Goal: Task Accomplishment & Management: Manage account settings

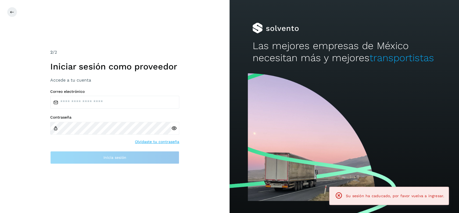
type input "**********"
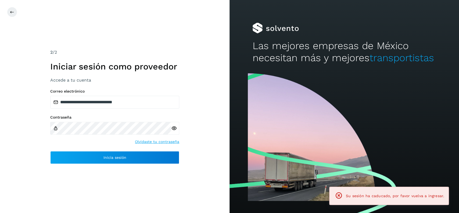
click at [154, 166] on div "**********" at bounding box center [115, 106] width 230 height 213
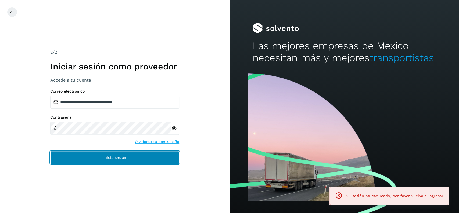
click at [155, 163] on button "Inicia sesión" at bounding box center [114, 157] width 129 height 13
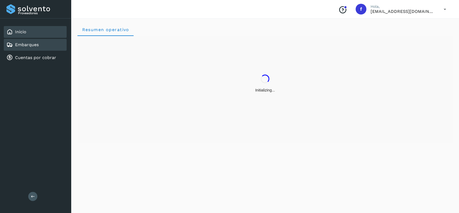
click at [36, 45] on link "Embarques" at bounding box center [27, 44] width 24 height 5
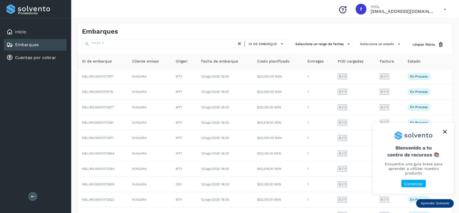
click at [447, 136] on button "close," at bounding box center [445, 132] width 8 height 8
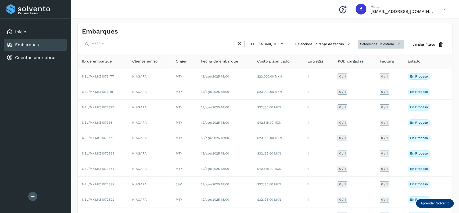
click at [376, 42] on button "Selecciona un estado" at bounding box center [381, 44] width 46 height 9
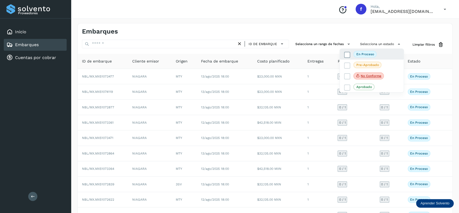
click at [351, 55] on label "En proceso" at bounding box center [360, 54] width 33 height 6
click at [409, 32] on div at bounding box center [229, 106] width 459 height 213
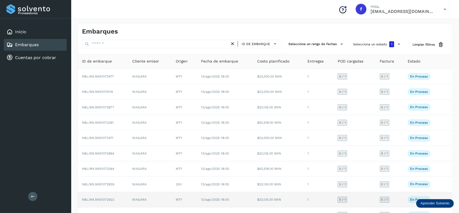
scroll to position [38, 0]
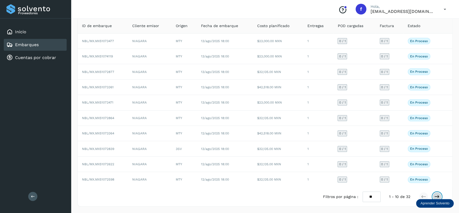
click at [437, 196] on icon at bounding box center [437, 196] width 5 height 5
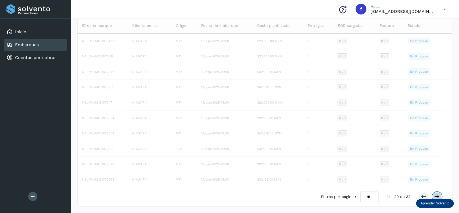
click at [437, 196] on icon at bounding box center [437, 196] width 5 height 5
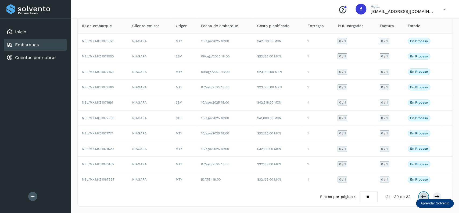
click at [421, 197] on button at bounding box center [423, 197] width 9 height 9
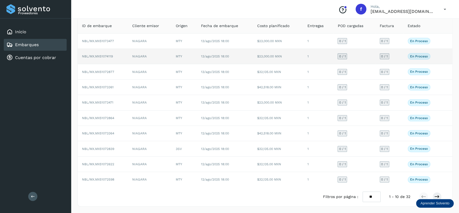
scroll to position [0, 0]
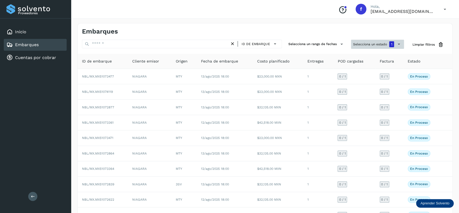
click at [359, 46] on button "Selecciona un estado 1" at bounding box center [377, 44] width 53 height 9
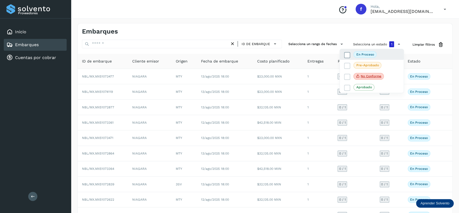
click at [348, 54] on icon at bounding box center [347, 54] width 5 height 5
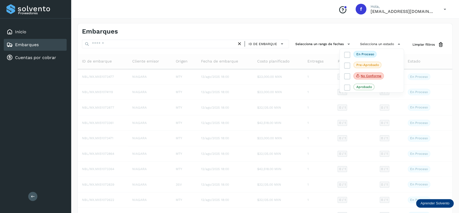
click at [318, 31] on div at bounding box center [229, 106] width 459 height 213
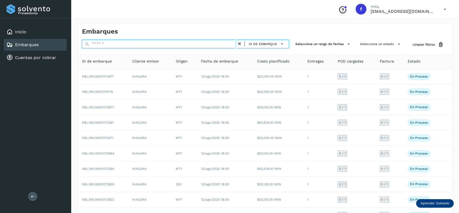
click at [118, 44] on input "text" at bounding box center [159, 44] width 155 height 9
paste input "**********"
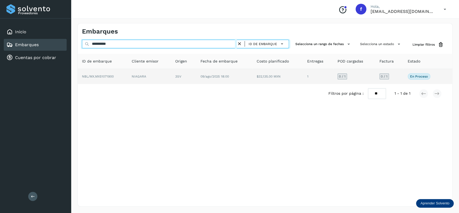
type input "**********"
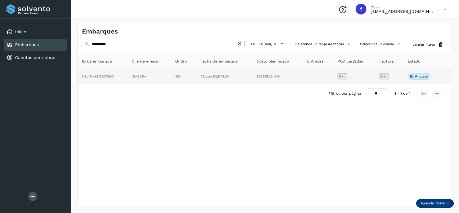
click at [303, 79] on td "$32,135.00 MXN" at bounding box center [318, 76] width 30 height 15
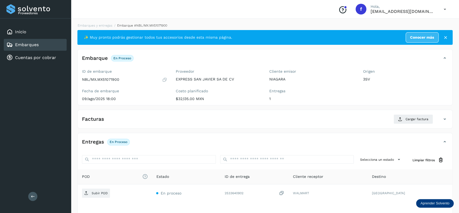
scroll to position [42, 0]
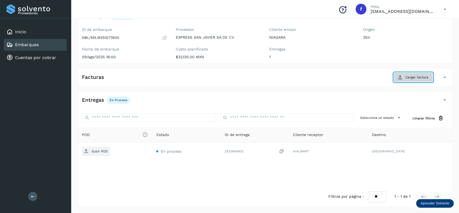
click at [418, 81] on button "Cargar factura" at bounding box center [414, 78] width 40 height 10
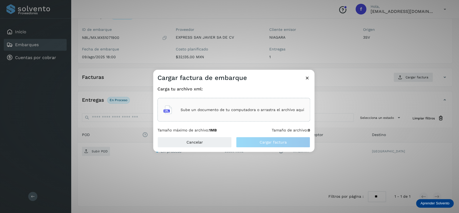
click at [241, 104] on div "Sube un documento de tu computadora o arrastra el archivo aquí" at bounding box center [233, 110] width 141 height 15
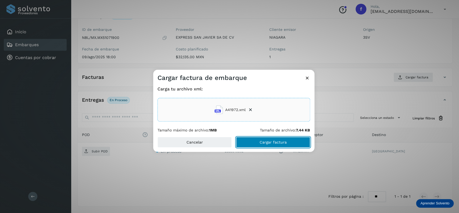
click at [268, 141] on span "Cargar factura" at bounding box center [273, 143] width 27 height 4
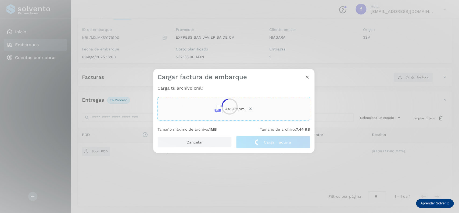
scroll to position [42, 0]
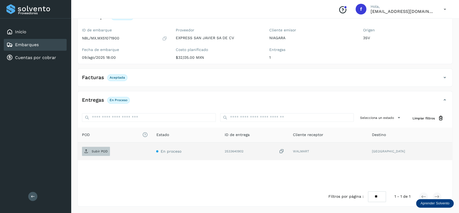
click at [97, 152] on p "Subir POD" at bounding box center [100, 152] width 16 height 4
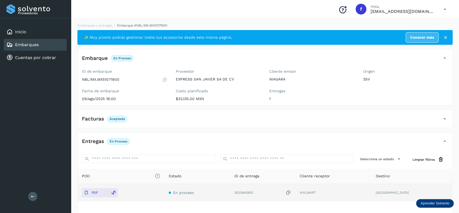
click at [49, 49] on div "Embarques" at bounding box center [35, 45] width 63 height 12
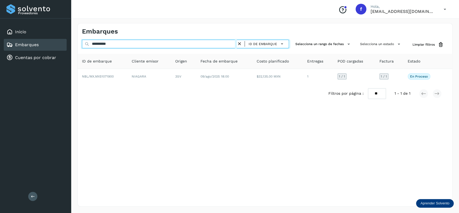
drag, startPoint x: 140, startPoint y: 42, endPoint x: 0, endPoint y: 43, distance: 139.6
click at [82, 43] on input "**********" at bounding box center [159, 44] width 155 height 9
paste input "text"
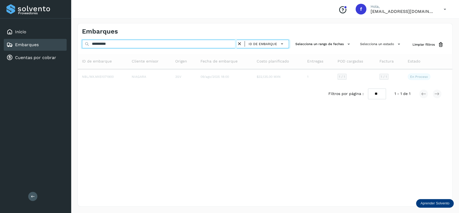
type input "**********"
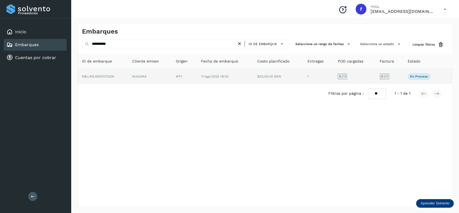
click at [253, 79] on td "11/ago/2025 18:00" at bounding box center [278, 76] width 50 height 15
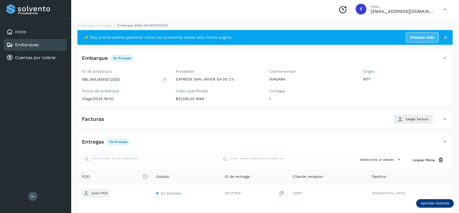
scroll to position [42, 0]
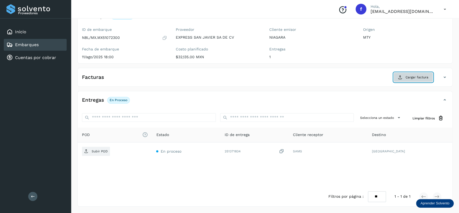
click at [415, 80] on button "Cargar factura" at bounding box center [414, 78] width 40 height 10
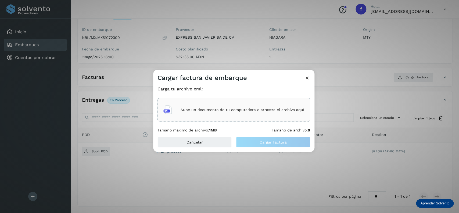
click at [200, 104] on div "Sube un documento de tu computadora o arrastra el archivo aquí" at bounding box center [233, 110] width 141 height 15
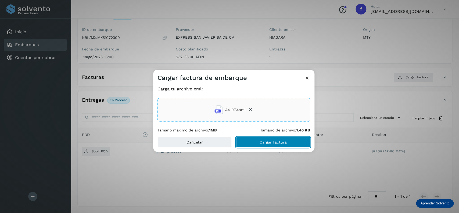
click at [276, 145] on button "Cargar factura" at bounding box center [273, 142] width 74 height 11
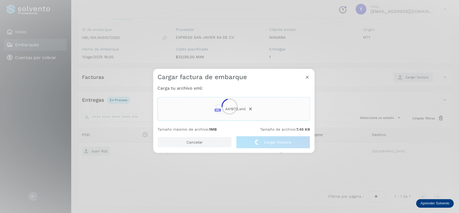
scroll to position [42, 0]
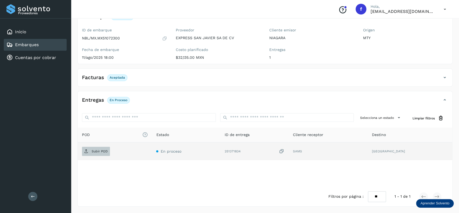
click at [103, 151] on p "Subir POD" at bounding box center [100, 152] width 16 height 4
click at [55, 46] on div "Embarques" at bounding box center [35, 45] width 63 height 12
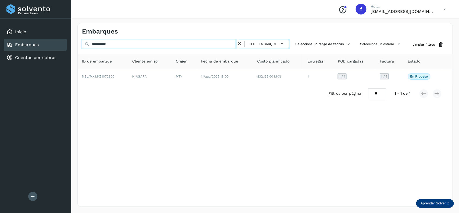
drag, startPoint x: 129, startPoint y: 46, endPoint x: 52, endPoint y: 46, distance: 76.1
click at [82, 46] on input "**********" at bounding box center [159, 44] width 155 height 9
paste input "text"
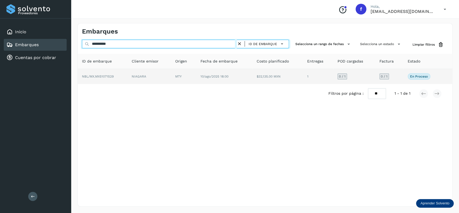
type input "**********"
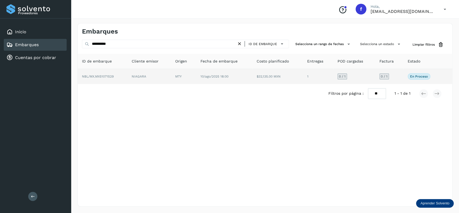
click at [252, 77] on td "10/ago/2025 18:00" at bounding box center [277, 76] width 50 height 15
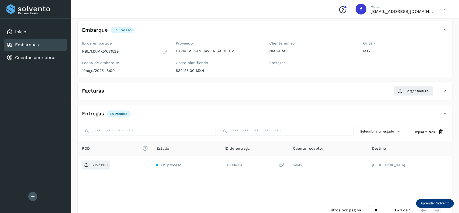
scroll to position [42, 0]
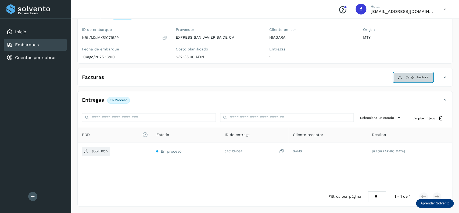
click at [418, 79] on span "Cargar factura" at bounding box center [417, 77] width 23 height 5
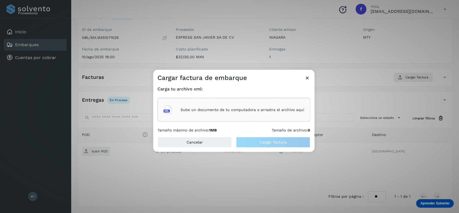
click at [170, 107] on icon at bounding box center [167, 110] width 9 height 9
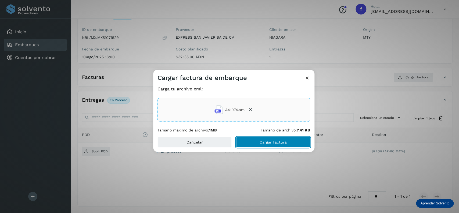
click at [260, 143] on button "Cargar factura" at bounding box center [273, 142] width 74 height 11
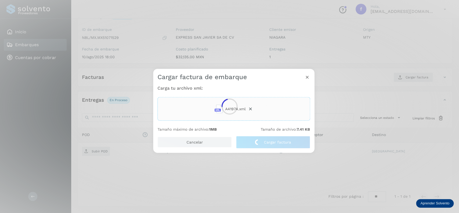
scroll to position [42, 0]
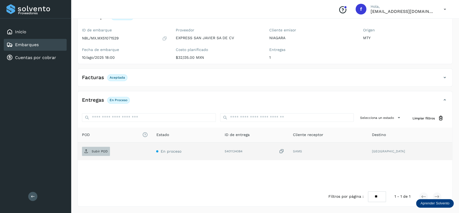
click at [102, 152] on p "Subir POD" at bounding box center [100, 152] width 16 height 4
click at [28, 44] on link "Embarques" at bounding box center [27, 44] width 24 height 5
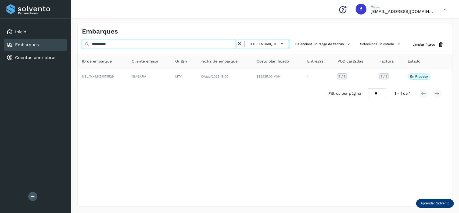
drag, startPoint x: 134, startPoint y: 42, endPoint x: 37, endPoint y: 45, distance: 96.9
click at [82, 45] on input "**********" at bounding box center [159, 44] width 155 height 9
paste input "text"
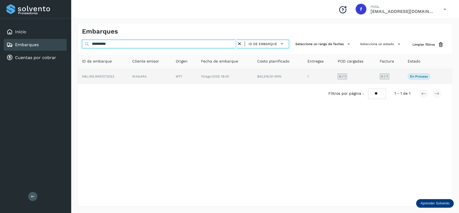
type input "**********"
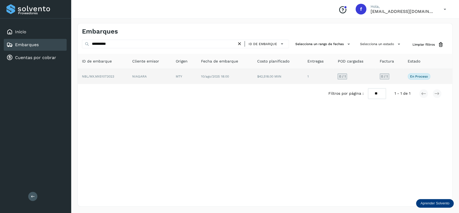
click at [197, 82] on td "MTY" at bounding box center [225, 76] width 56 height 15
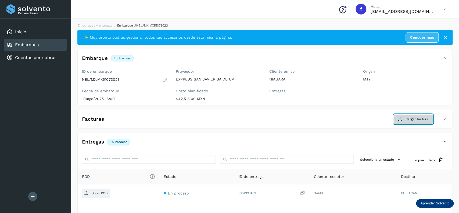
click at [417, 120] on span "Cargar factura" at bounding box center [417, 119] width 23 height 5
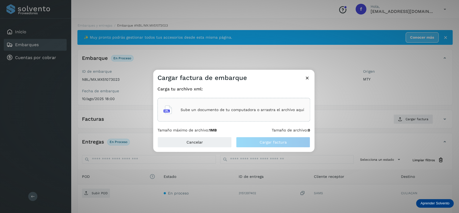
click at [223, 100] on div "Sube un documento de tu computadora o arrastra el archivo aquí" at bounding box center [234, 110] width 153 height 24
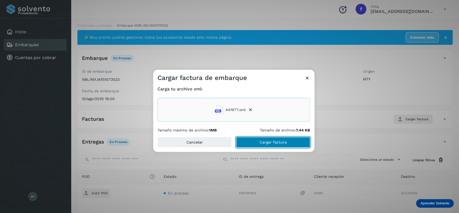
click at [261, 141] on span "Cargar factura" at bounding box center [273, 143] width 27 height 4
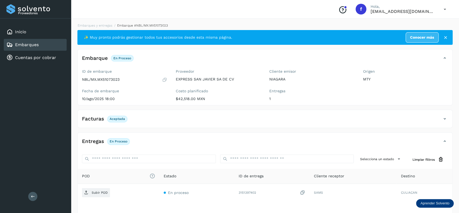
scroll to position [42, 0]
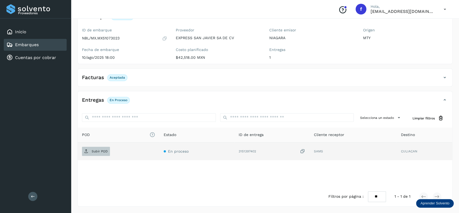
click at [96, 148] on span "Subir POD" at bounding box center [96, 151] width 28 height 9
click at [51, 43] on div "Embarques" at bounding box center [35, 45] width 63 height 12
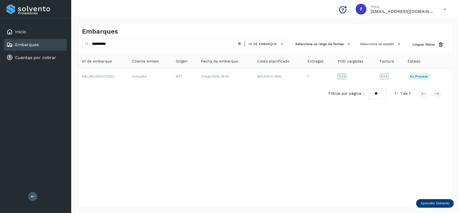
click at [52, 46] on div "Embarques" at bounding box center [35, 45] width 63 height 12
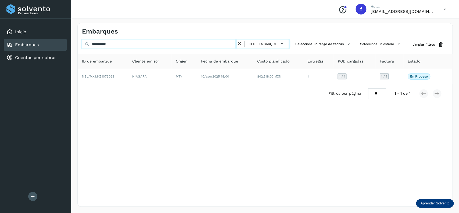
drag, startPoint x: 133, startPoint y: 45, endPoint x: 14, endPoint y: 40, distance: 118.4
click at [82, 41] on input "**********" at bounding box center [159, 44] width 155 height 9
paste input "text"
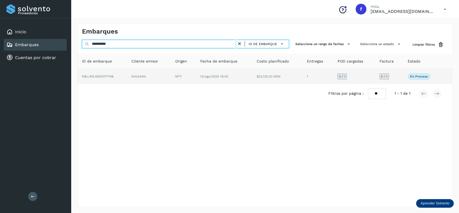
type input "**********"
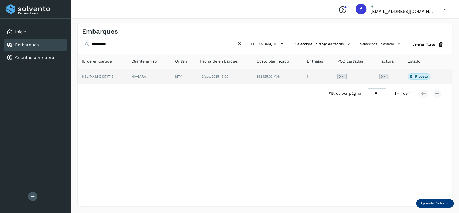
click at [252, 83] on td "12/ago/2025 18:00" at bounding box center [277, 76] width 50 height 15
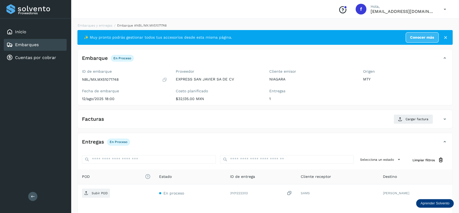
scroll to position [42, 0]
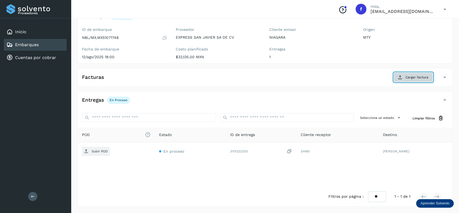
click at [412, 73] on button "Cargar factura" at bounding box center [414, 78] width 40 height 10
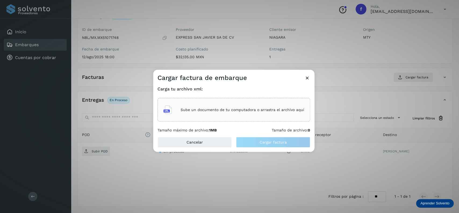
click at [183, 99] on div "Sube un documento de tu computadora o arrastra el archivo aquí" at bounding box center [234, 110] width 153 height 24
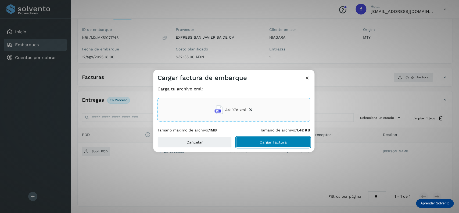
click at [259, 141] on button "Cargar factura" at bounding box center [273, 142] width 74 height 11
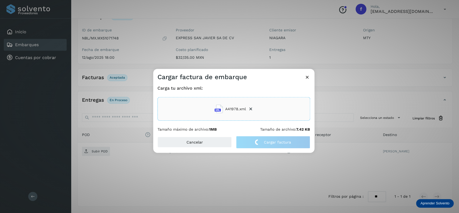
scroll to position [42, 0]
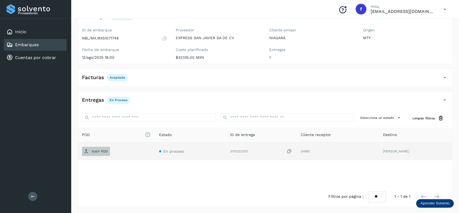
click at [100, 151] on p "Subir POD" at bounding box center [100, 152] width 16 height 4
click at [55, 47] on div "Embarques" at bounding box center [35, 45] width 63 height 12
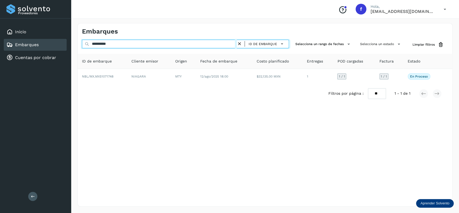
drag, startPoint x: 128, startPoint y: 47, endPoint x: 42, endPoint y: 45, distance: 85.8
click at [82, 45] on input "**********" at bounding box center [159, 44] width 155 height 9
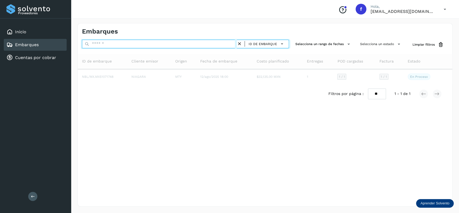
click at [94, 41] on input "text" at bounding box center [159, 44] width 155 height 9
paste input "**********"
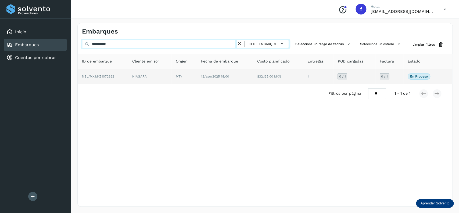
type input "**********"
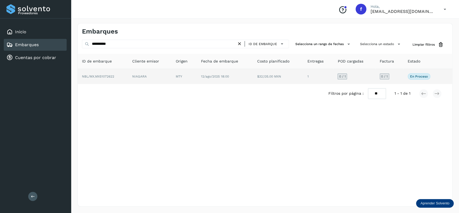
click at [128, 77] on td "NBL/MX.MX51072622" at bounding box center [150, 76] width 44 height 15
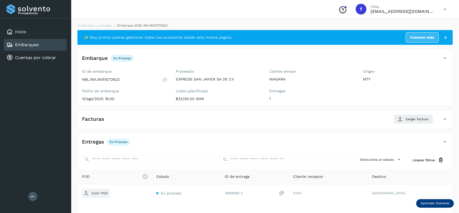
scroll to position [42, 0]
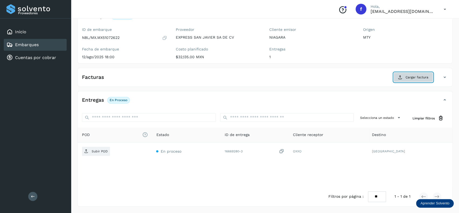
click at [418, 79] on span "Cargar factura" at bounding box center [417, 77] width 23 height 5
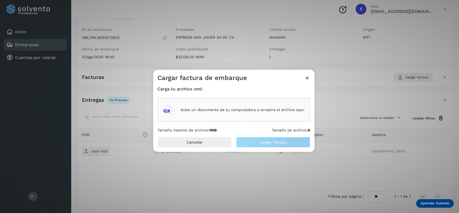
click at [163, 114] on div "Sube un documento de tu computadora o arrastra el archivo aquí" at bounding box center [234, 110] width 153 height 24
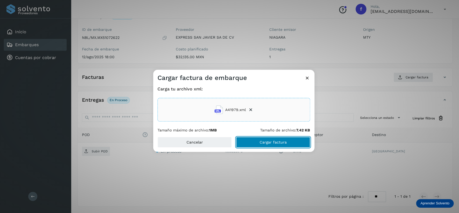
click at [274, 139] on button "Cargar factura" at bounding box center [273, 142] width 74 height 11
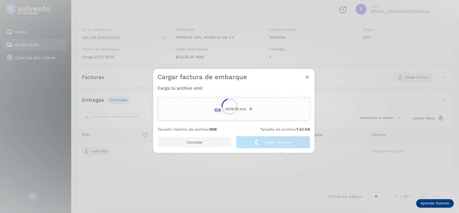
scroll to position [42, 0]
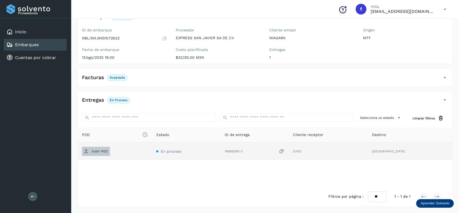
click at [102, 152] on p "Subir POD" at bounding box center [100, 152] width 16 height 4
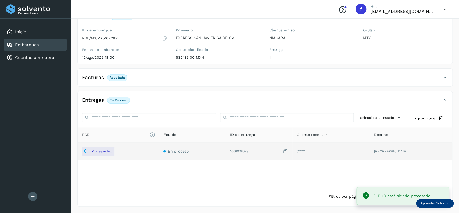
click at [157, 77] on div "Facturas Aceptada" at bounding box center [260, 77] width 364 height 9
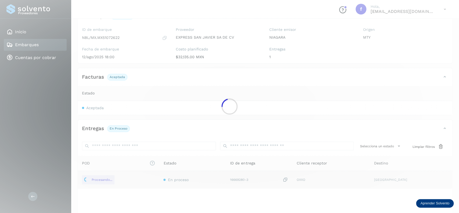
click at [95, 108] on div at bounding box center [229, 106] width 459 height 213
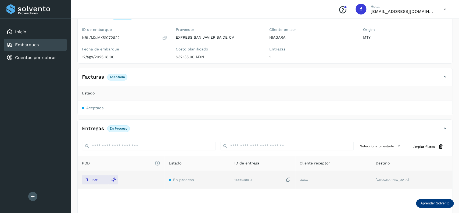
click at [95, 108] on span "Aceptada" at bounding box center [94, 108] width 17 height 4
click at [115, 73] on div "Facturas Aceptada Estado Aceptada" at bounding box center [264, 91] width 375 height 47
click at [116, 77] on p "Aceptada" at bounding box center [117, 77] width 15 height 4
click at [150, 96] on div "Estado" at bounding box center [265, 94] width 366 height 6
click at [106, 79] on div "Facturas Aceptada" at bounding box center [104, 77] width 45 height 6
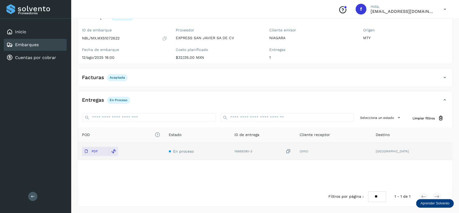
click at [183, 102] on div "Entregas En proceso" at bounding box center [260, 100] width 364 height 9
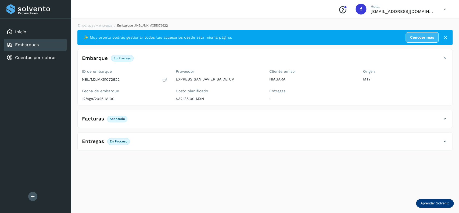
click at [166, 112] on div "Facturas Aceptada Estado Aceptada" at bounding box center [264, 119] width 375 height 18
click at [167, 113] on div "Facturas Aceptada Estado Aceptada" at bounding box center [264, 119] width 375 height 18
click at [164, 119] on div "Facturas Aceptada" at bounding box center [260, 119] width 364 height 9
click at [54, 47] on div "Embarques" at bounding box center [35, 45] width 63 height 12
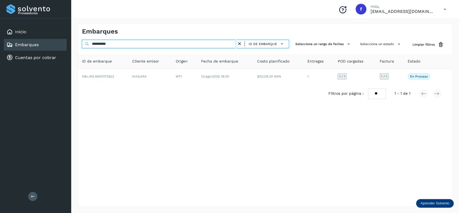
drag, startPoint x: 126, startPoint y: 41, endPoint x: 70, endPoint y: 55, distance: 58.4
click at [82, 48] on input "**********" at bounding box center [159, 44] width 155 height 9
drag, startPoint x: 118, startPoint y: 45, endPoint x: 52, endPoint y: 44, distance: 65.6
click at [82, 45] on input "**********" at bounding box center [159, 44] width 155 height 9
paste input "text"
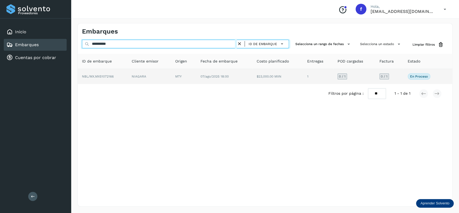
type input "**********"
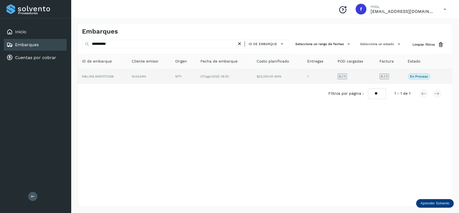
click at [303, 76] on td "$23,000.00 MXN" at bounding box center [318, 76] width 30 height 15
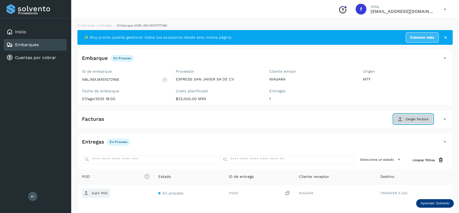
click at [425, 117] on button "Cargar factura" at bounding box center [414, 120] width 40 height 10
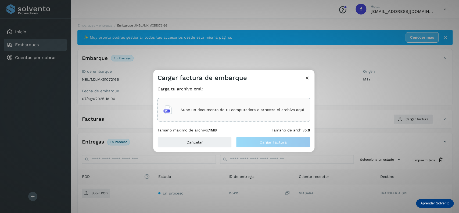
click at [239, 106] on div "Sube un documento de tu computadora o arrastra el archivo aquí" at bounding box center [233, 110] width 141 height 15
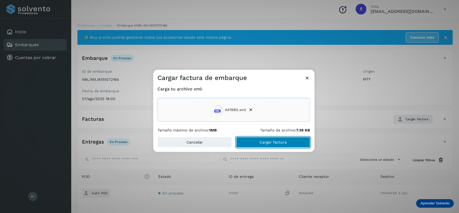
click at [282, 140] on button "Cargar factura" at bounding box center [273, 142] width 74 height 11
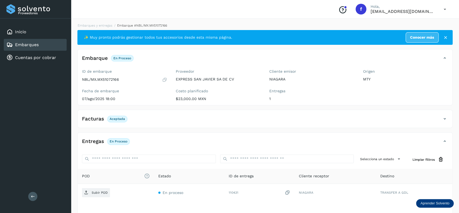
scroll to position [42, 0]
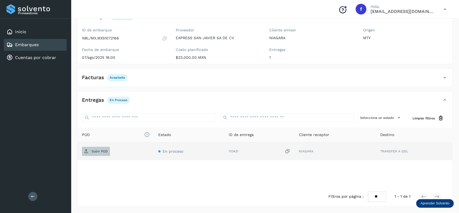
click at [93, 149] on span "Subir POD" at bounding box center [96, 151] width 28 height 9
click at [59, 43] on div "Embarques" at bounding box center [35, 45] width 63 height 12
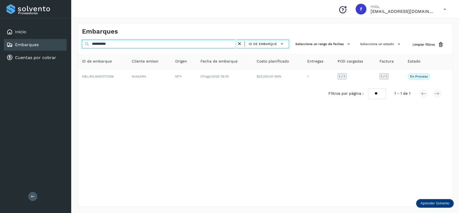
drag, startPoint x: 139, startPoint y: 45, endPoint x: 28, endPoint y: 43, distance: 111.3
click at [82, 43] on input "**********" at bounding box center [159, 44] width 155 height 9
paste input "text"
type input "**********"
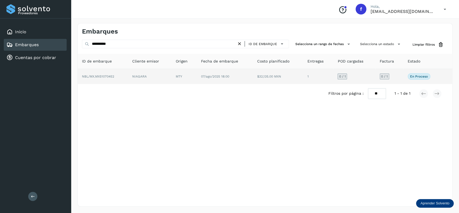
click at [172, 79] on td "NIAGARA" at bounding box center [184, 76] width 25 height 15
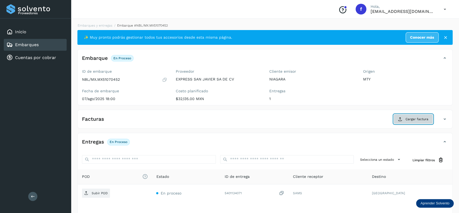
click at [430, 116] on button "Cargar factura" at bounding box center [414, 120] width 40 height 10
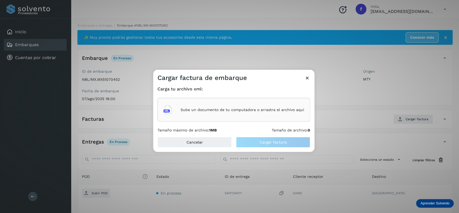
click at [235, 115] on div "Sube un documento de tu computadora o arrastra el archivo aquí" at bounding box center [233, 110] width 141 height 15
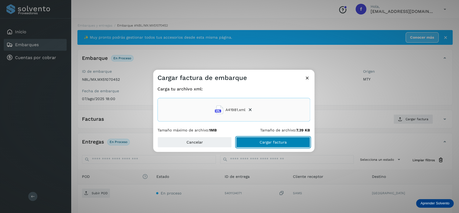
click at [261, 139] on button "Cargar factura" at bounding box center [273, 142] width 74 height 11
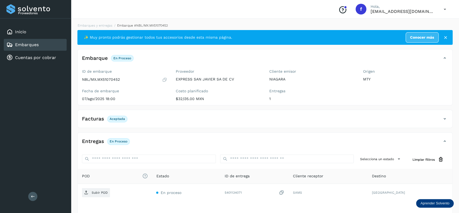
scroll to position [42, 0]
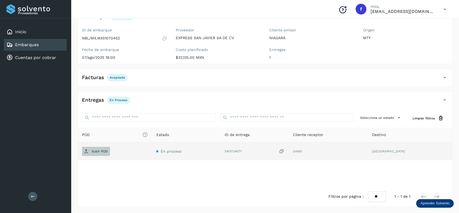
click at [92, 149] on span "Subir POD" at bounding box center [96, 151] width 28 height 9
click at [44, 41] on div "Embarques" at bounding box center [35, 45] width 63 height 12
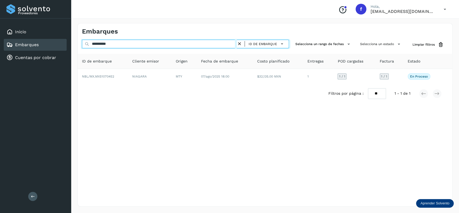
drag, startPoint x: 132, startPoint y: 46, endPoint x: 82, endPoint y: 46, distance: 49.7
click at [82, 46] on input "**********" at bounding box center [159, 44] width 155 height 9
paste input "text"
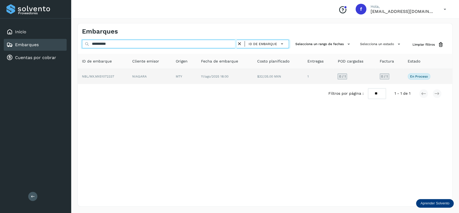
type input "**********"
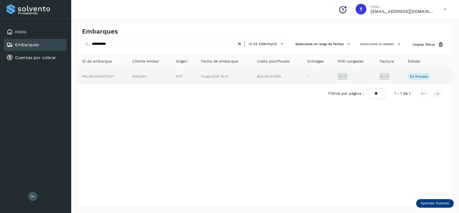
click at [253, 80] on td "11/ago/2025 18:00" at bounding box center [278, 76] width 50 height 15
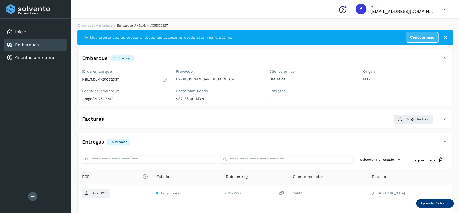
scroll to position [42, 0]
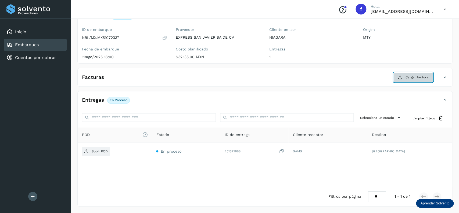
click at [406, 77] on span "Cargar factura" at bounding box center [417, 77] width 23 height 5
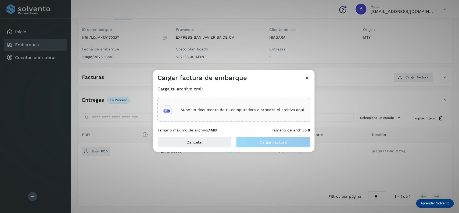
click at [181, 102] on div "Sube un documento de tu computadora o arrastra el archivo aquí" at bounding box center [234, 110] width 153 height 24
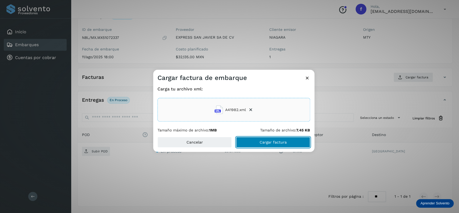
click at [262, 138] on button "Cargar factura" at bounding box center [273, 142] width 74 height 11
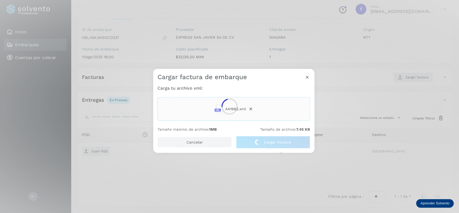
scroll to position [42, 0]
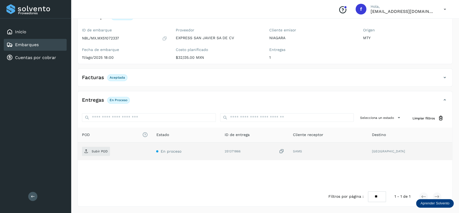
click at [111, 150] on div "Subir POD" at bounding box center [115, 151] width 66 height 9
drag, startPoint x: 109, startPoint y: 150, endPoint x: 105, endPoint y: 150, distance: 4.0
click at [105, 150] on span "Subir POD" at bounding box center [96, 151] width 28 height 9
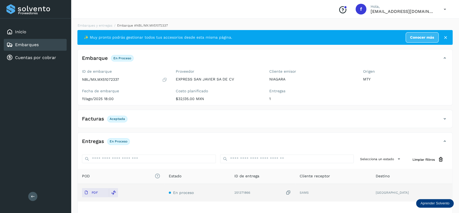
click at [53, 46] on div "Embarques" at bounding box center [35, 45] width 63 height 12
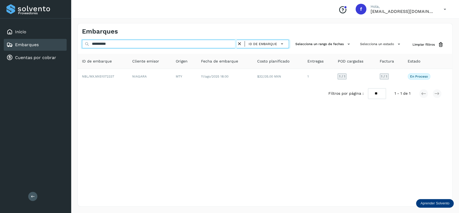
drag, startPoint x: 133, startPoint y: 48, endPoint x: 33, endPoint y: 38, distance: 100.0
click at [71, 38] on div "**********" at bounding box center [265, 115] width 388 height 197
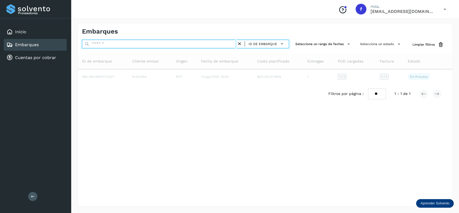
click at [126, 47] on input "text" at bounding box center [159, 44] width 155 height 9
paste input "**********"
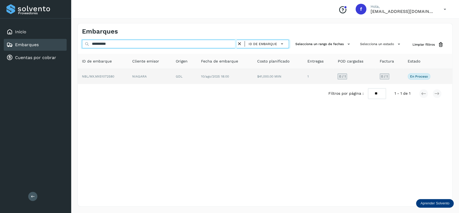
type input "**********"
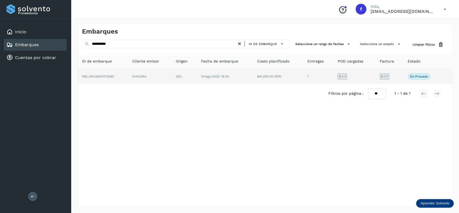
click at [253, 80] on td "10/ago/2025 18:00" at bounding box center [278, 76] width 50 height 15
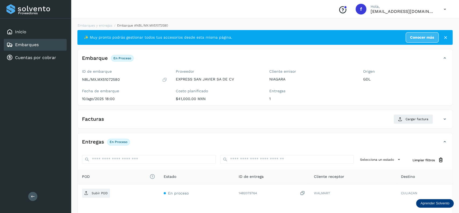
scroll to position [42, 0]
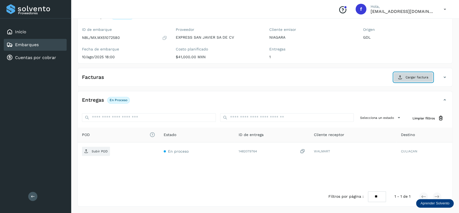
click at [402, 77] on icon at bounding box center [400, 77] width 4 height 4
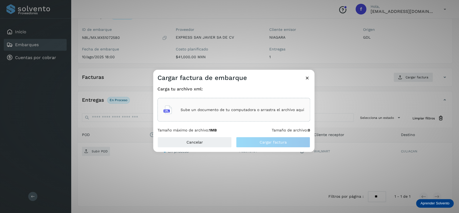
click at [180, 109] on div "Sube un documento de tu computadora o arrastra el archivo aquí" at bounding box center [233, 110] width 141 height 15
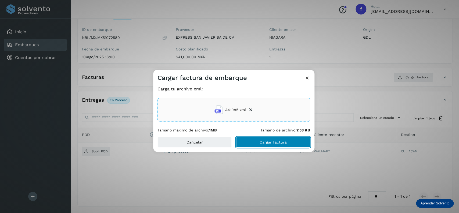
click at [282, 138] on button "Cargar factura" at bounding box center [273, 142] width 74 height 11
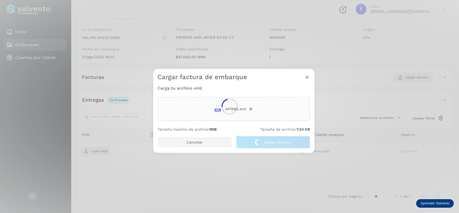
scroll to position [42, 0]
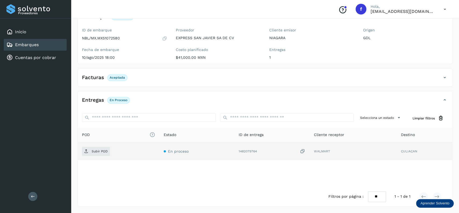
click at [159, 146] on td "Subir POD" at bounding box center [196, 152] width 75 height 18
click at [101, 148] on span "Subir POD" at bounding box center [96, 151] width 28 height 9
click at [59, 44] on div "Embarques" at bounding box center [35, 45] width 63 height 12
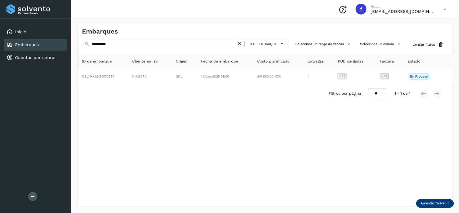
click at [59, 43] on div "Embarques" at bounding box center [35, 45] width 63 height 12
click at [47, 47] on div "Embarques" at bounding box center [35, 45] width 63 height 12
click at [239, 43] on icon at bounding box center [240, 44] width 6 height 6
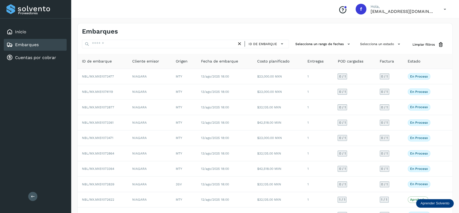
click at [370, 39] on div "Embarques ID de embarque Selecciona un rango de fechas Selecciona un estado Lim…" at bounding box center [264, 132] width 375 height 219
click at [371, 45] on button "Selecciona un estado" at bounding box center [381, 44] width 46 height 9
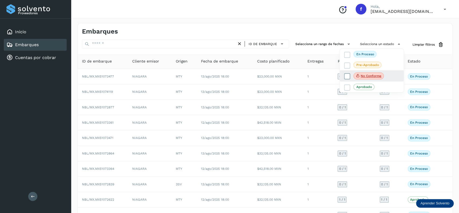
click at [345, 79] on icon at bounding box center [347, 76] width 5 height 5
click at [347, 78] on icon at bounding box center [347, 76] width 5 height 5
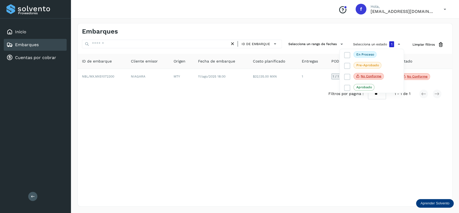
click at [266, 104] on div at bounding box center [229, 106] width 459 height 213
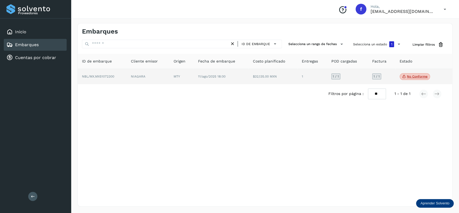
click at [410, 74] on span "No conforme" at bounding box center [415, 76] width 30 height 7
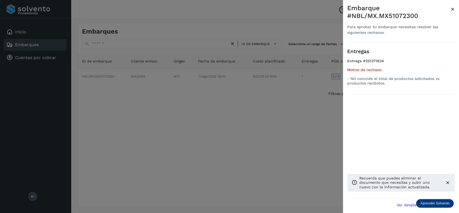
click at [93, 127] on div at bounding box center [229, 106] width 459 height 213
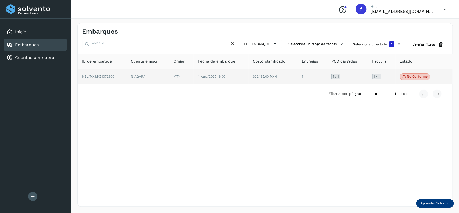
click at [169, 82] on td "NIAGARA" at bounding box center [181, 77] width 24 height 16
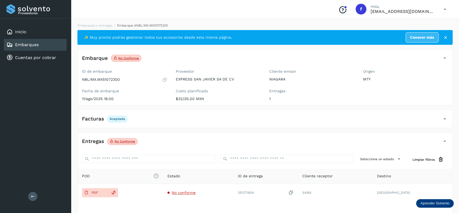
scroll to position [42, 0]
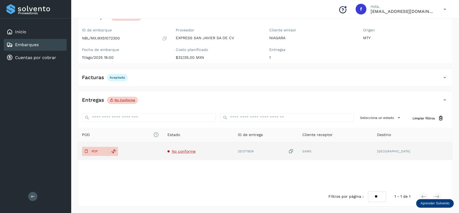
click at [163, 157] on td "PDF" at bounding box center [198, 152] width 70 height 18
drag, startPoint x: 104, startPoint y: 157, endPoint x: 103, endPoint y: 154, distance: 3.3
click at [163, 156] on td "PDF" at bounding box center [198, 152] width 70 height 18
click at [103, 153] on button "PDF" at bounding box center [95, 151] width 27 height 9
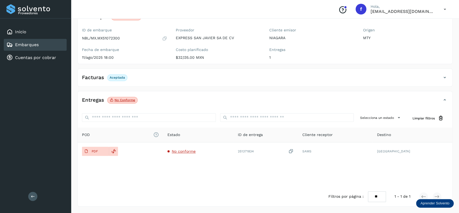
click at [42, 45] on div "Embarques" at bounding box center [35, 45] width 63 height 12
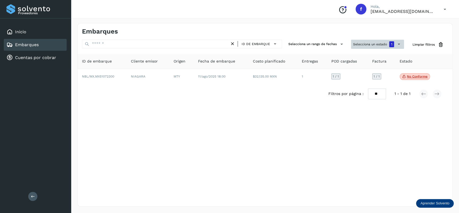
click at [373, 48] on button "Selecciona un estado 1" at bounding box center [377, 44] width 53 height 9
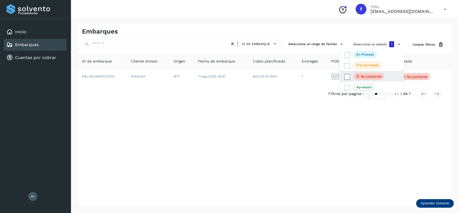
click at [348, 77] on icon at bounding box center [347, 76] width 5 height 5
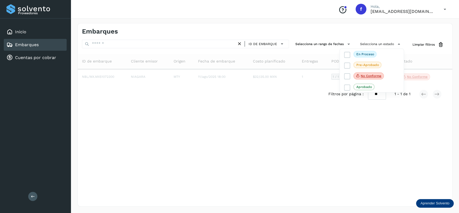
click at [259, 97] on div at bounding box center [229, 106] width 459 height 213
click at [223, 212] on div "Embarques ID de embarque Selecciona un rango de fechas Selecciona un estado Lim…" at bounding box center [265, 115] width 388 height 197
